Goal: Task Accomplishment & Management: Manage account settings

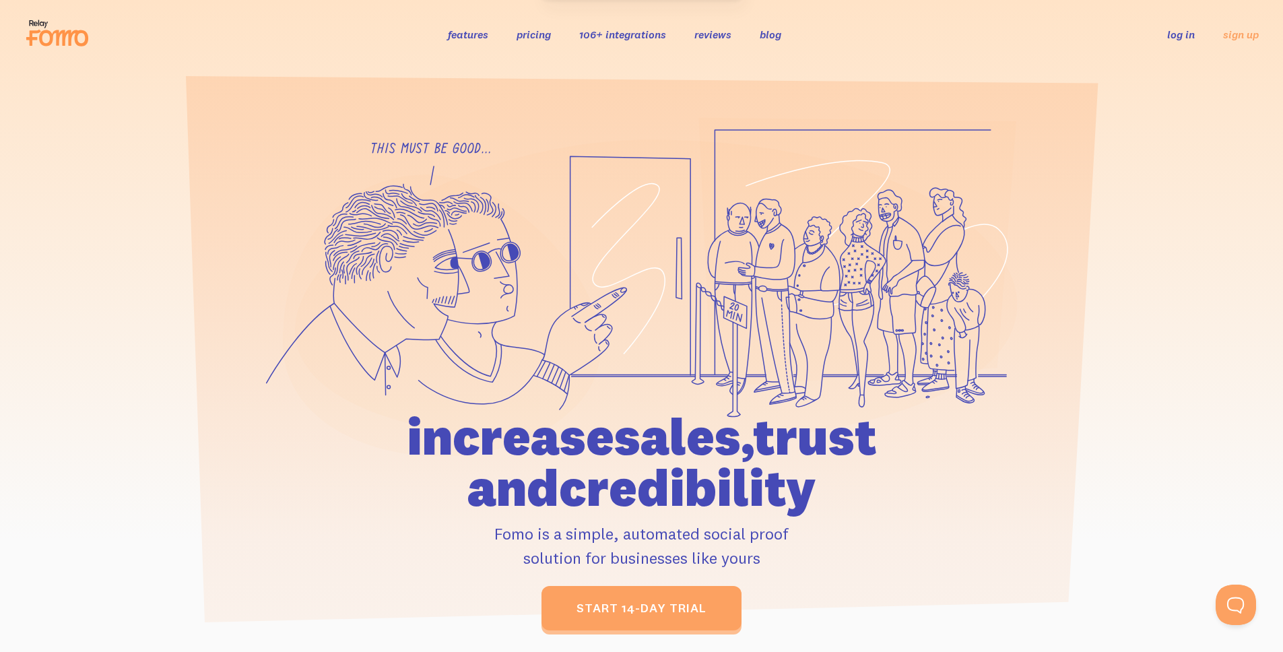
click at [1182, 36] on link "log in" at bounding box center [1181, 34] width 28 height 13
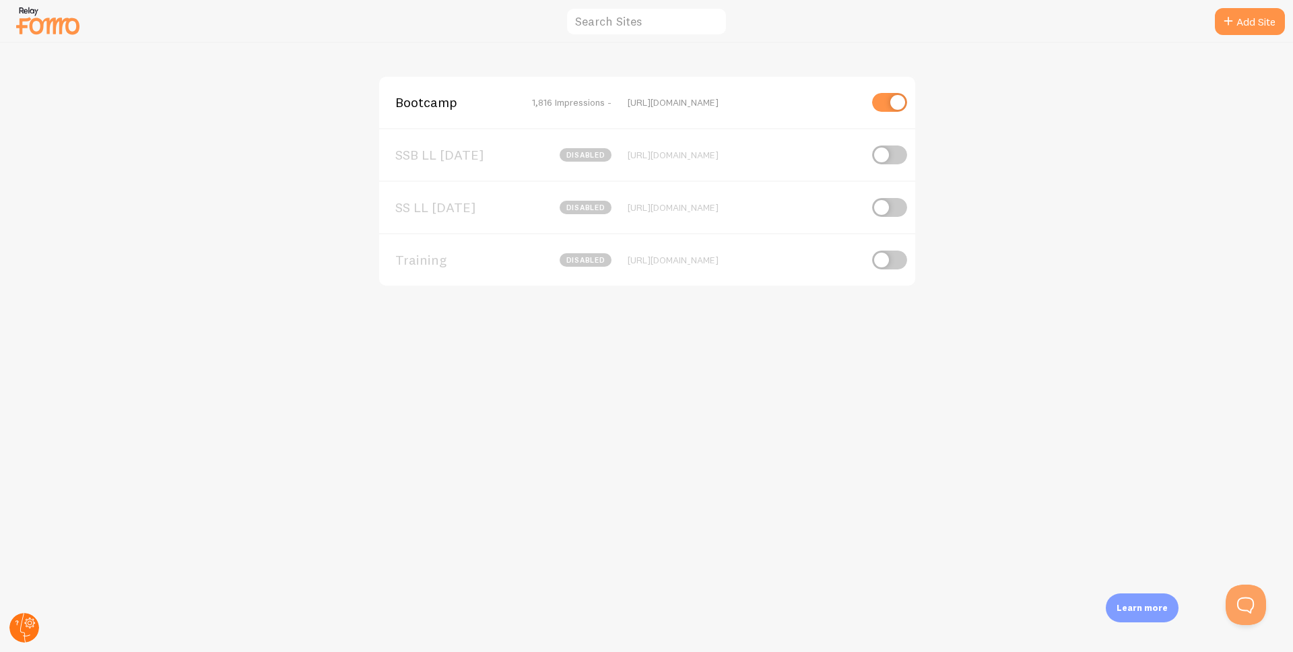
click at [32, 632] on circle at bounding box center [24, 628] width 30 height 30
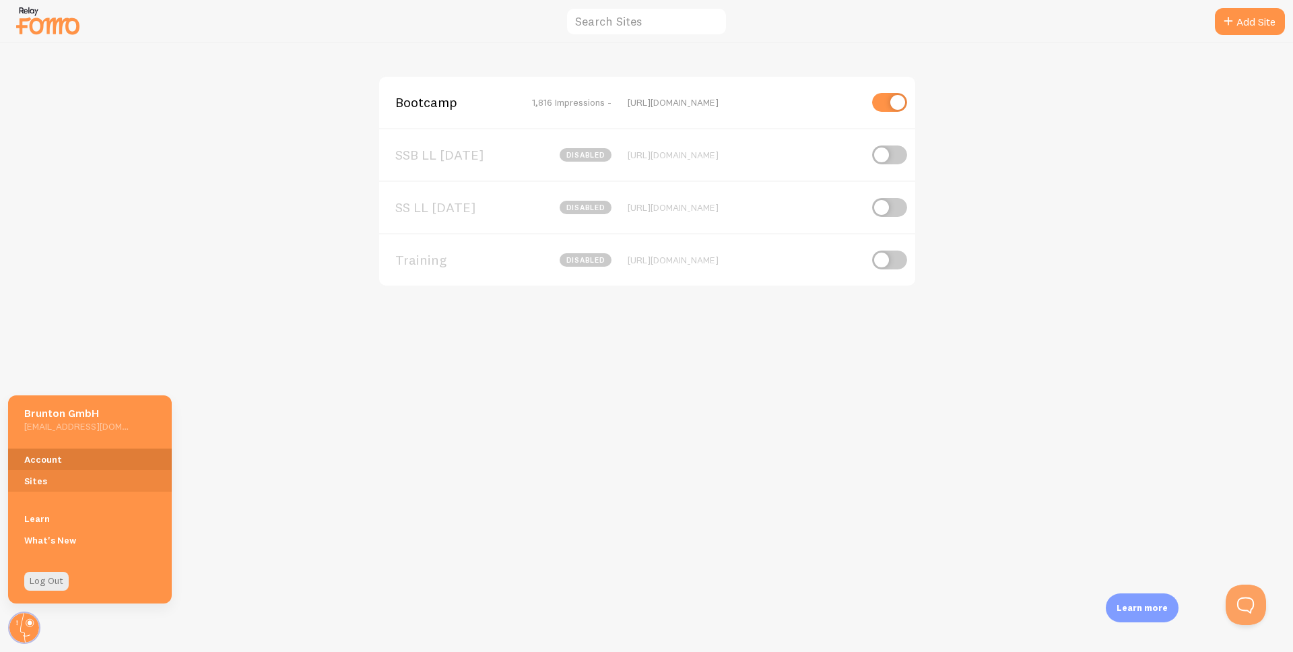
click at [59, 458] on link "Account" at bounding box center [90, 459] width 164 height 22
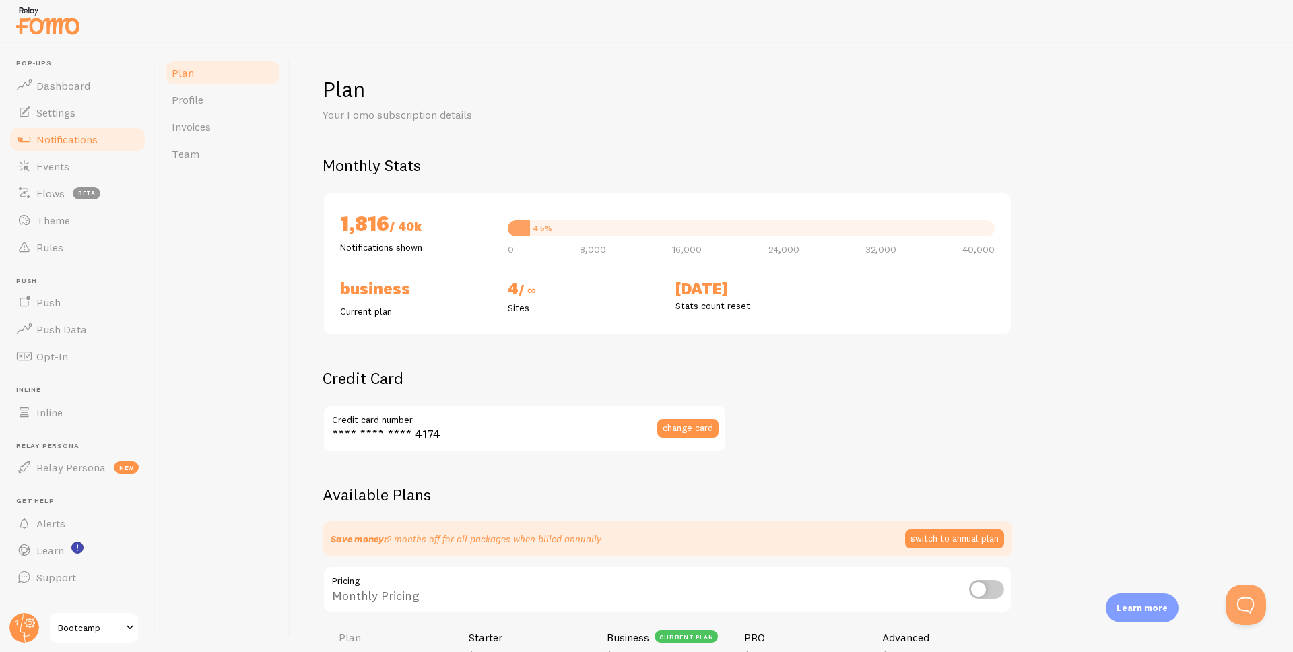
click at [69, 134] on span "Notifications" at bounding box center [66, 139] width 61 height 13
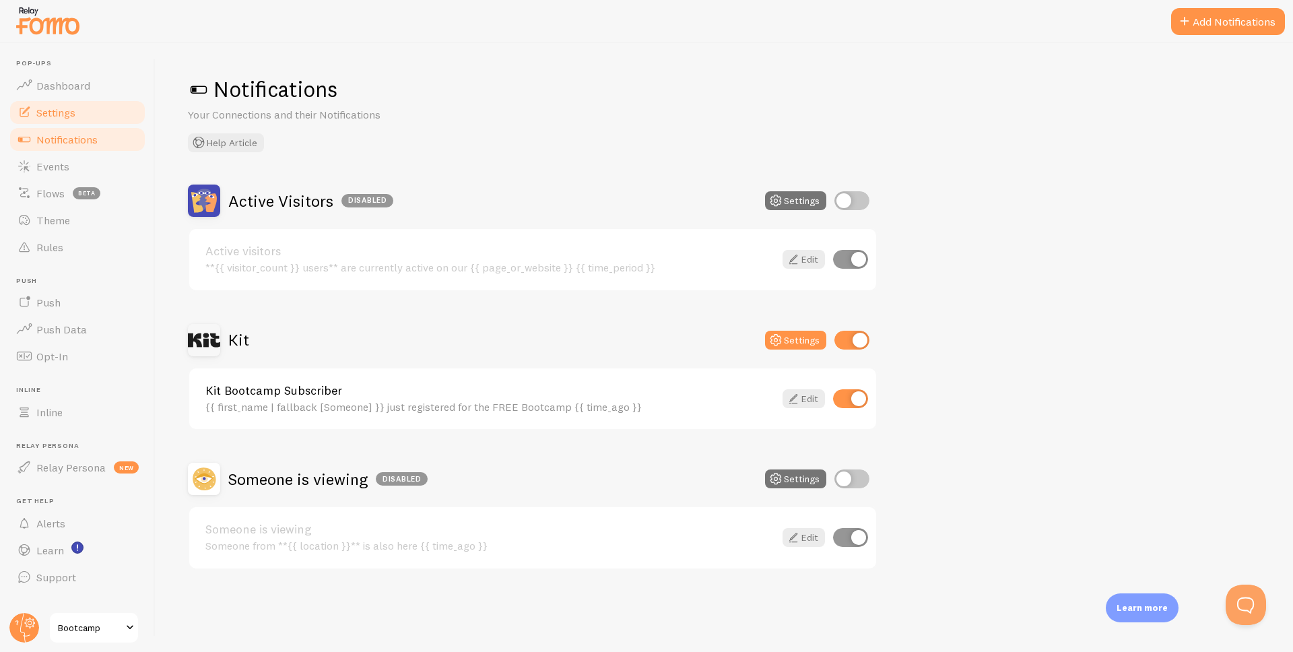
click at [94, 113] on link "Settings" at bounding box center [77, 112] width 139 height 27
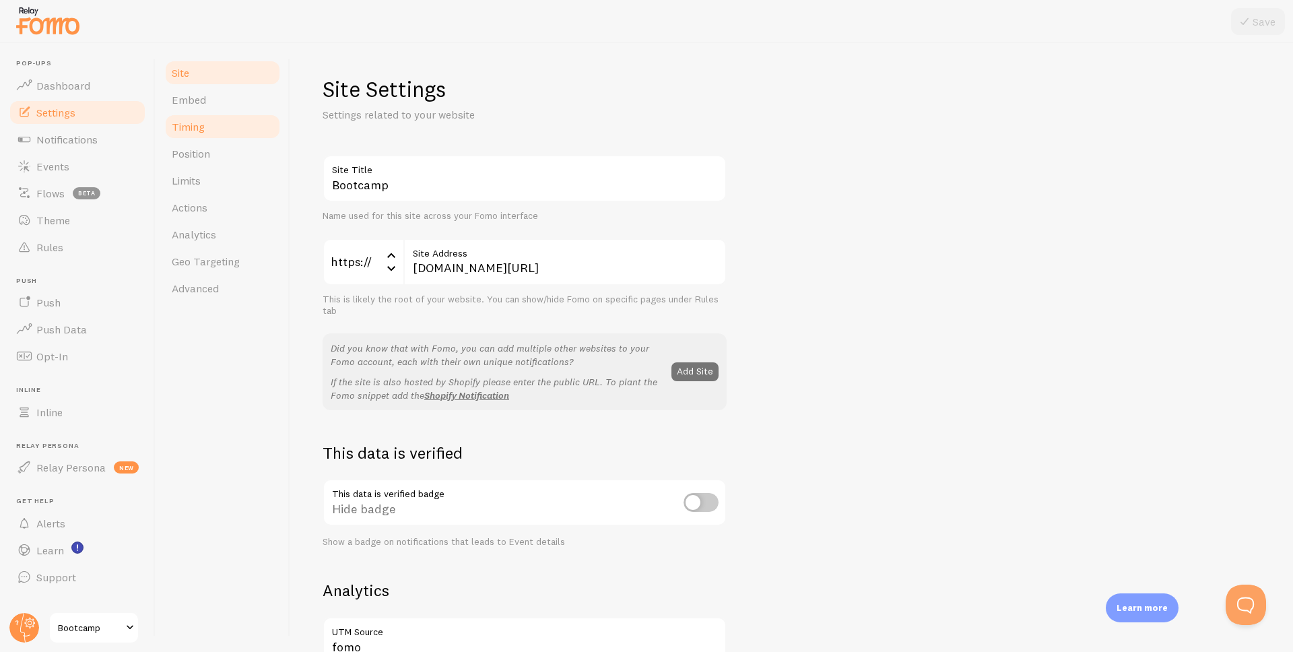
click at [225, 127] on link "Timing" at bounding box center [223, 126] width 118 height 27
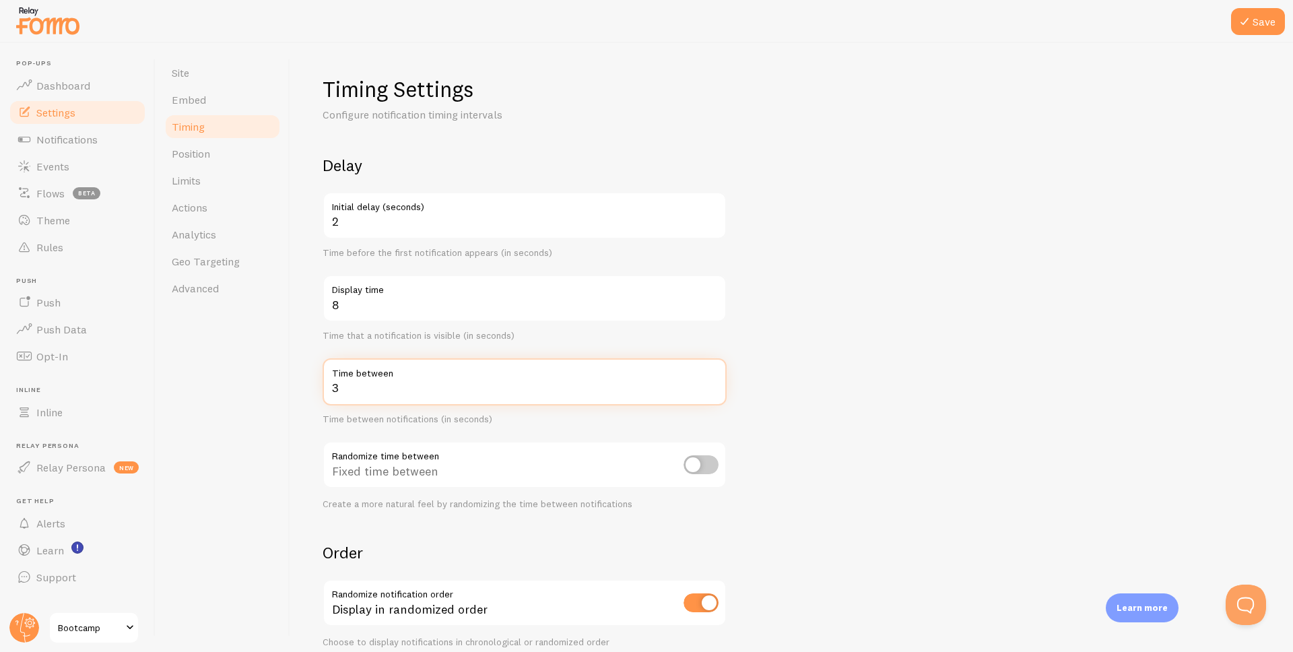
type input "3"
click at [712, 384] on input "3" at bounding box center [524, 381] width 404 height 47
click at [1242, 26] on icon at bounding box center [1244, 21] width 16 height 16
